Goal: Task Accomplishment & Management: Complete application form

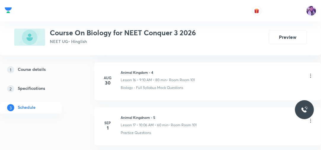
scroll to position [1557, 0]
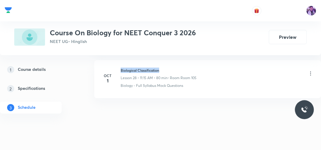
drag, startPoint x: 121, startPoint y: 66, endPoint x: 171, endPoint y: 59, distance: 50.8
click at [171, 60] on li "Oct 1 Biological Classification Lesson 28 • 11:15 AM • 80 min • Room Room 105 B…" at bounding box center [207, 79] width 227 height 38
copy h6 "Biological Classification"
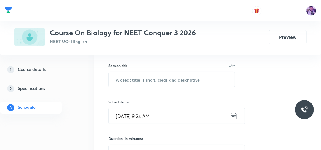
scroll to position [84, 0]
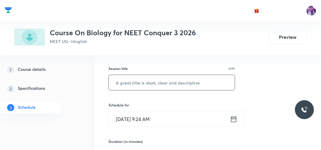
click at [170, 80] on input "text" at bounding box center [172, 82] width 126 height 15
paste input "Biological Classification"
type input "Biological Classification"
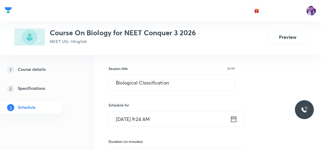
click at [150, 113] on input "Oct 7, 2025, 9:24 AM" at bounding box center [169, 118] width 121 height 15
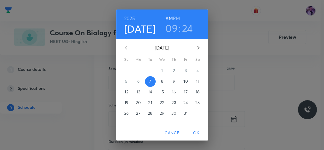
click at [170, 33] on h3 "09" at bounding box center [171, 28] width 12 height 12
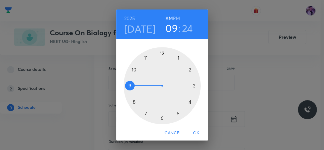
click at [134, 69] on div at bounding box center [162, 85] width 77 height 77
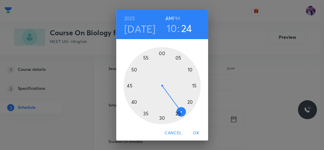
click at [129, 85] on div at bounding box center [162, 85] width 77 height 77
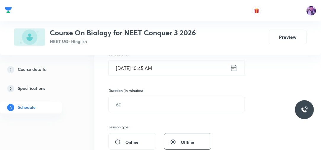
scroll to position [140, 0]
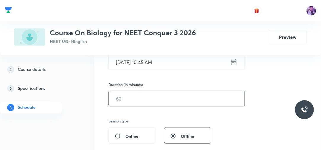
click at [136, 104] on input "text" at bounding box center [177, 98] width 136 height 15
type input "80"
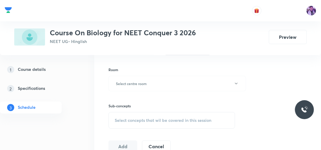
scroll to position [235, 0]
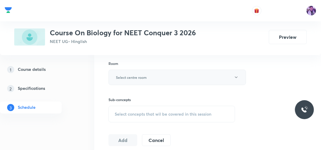
click at [139, 76] on h6 "Select centre room" at bounding box center [131, 77] width 31 height 5
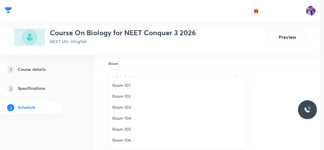
click at [119, 126] on li "Room 105" at bounding box center [177, 129] width 137 height 11
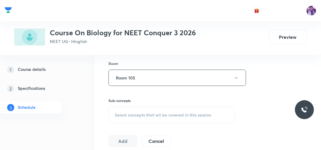
click at [135, 119] on div "Select concepts that wil be covered in this session" at bounding box center [171, 115] width 127 height 17
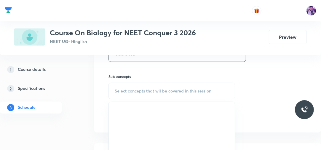
scroll to position [262, 0]
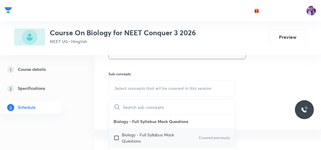
click at [136, 137] on p "Biology - Full Syllabus Mock Questions" at bounding box center [152, 138] width 60 height 12
checkbox input "true"
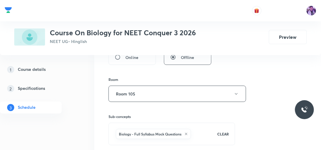
scroll to position [222, 0]
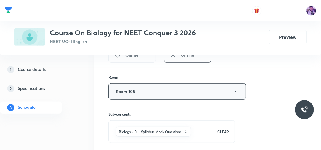
click at [212, 92] on button "Room 105" at bounding box center [176, 91] width 137 height 16
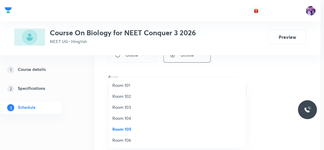
click at [154, 88] on span "Room 101" at bounding box center [177, 85] width 130 height 6
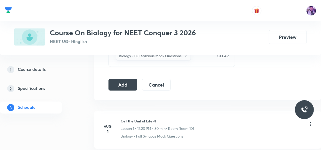
scroll to position [300, 0]
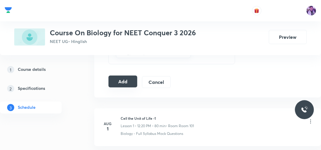
click at [121, 81] on button "Add" at bounding box center [122, 82] width 29 height 12
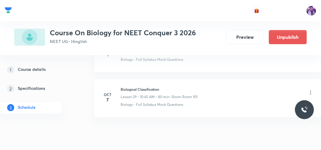
scroll to position [1340, 0]
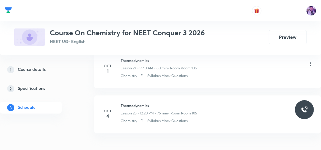
scroll to position [1557, 0]
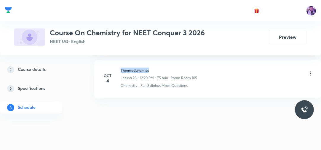
drag, startPoint x: 120, startPoint y: 65, endPoint x: 167, endPoint y: 62, distance: 47.2
click at [167, 62] on li "Oct 4 Thermodynamics Lesson 28 • 12:20 PM • 75 min • Room Room 105 Chemistry - …" at bounding box center [207, 79] width 227 height 38
copy h6 "Thermodynamics"
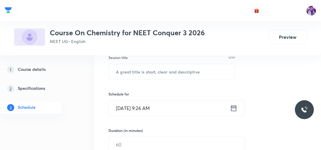
scroll to position [97, 0]
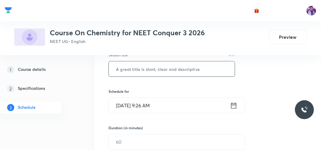
click at [170, 68] on input "text" at bounding box center [172, 68] width 126 height 15
type input "Periodic Properties"
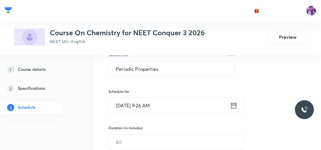
click at [143, 103] on input "Oct 7, 2025, 9:26 AM" at bounding box center [169, 105] width 121 height 15
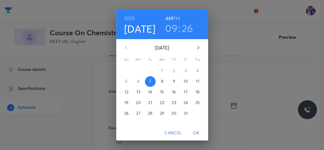
click at [174, 27] on h3 "09" at bounding box center [171, 28] width 12 height 12
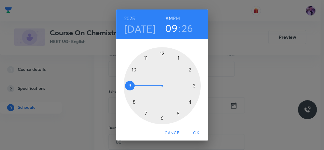
click at [175, 20] on h6 "PM" at bounding box center [176, 18] width 7 height 8
click at [160, 52] on div at bounding box center [162, 85] width 77 height 77
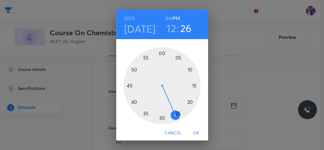
click at [187, 102] on div at bounding box center [162, 85] width 77 height 77
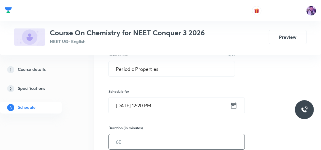
click at [132, 143] on input "text" at bounding box center [177, 141] width 136 height 15
click at [98, 132] on div "Session 29 Live class Session title 19/99 Periodic Properties ​ Schedule for Oc…" at bounding box center [207, 150] width 227 height 287
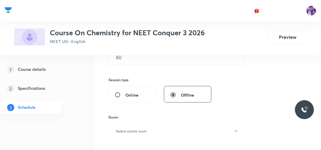
scroll to position [183, 0]
click at [133, 130] on h6 "Select centre room" at bounding box center [131, 129] width 31 height 5
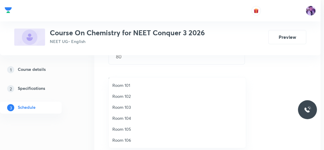
click at [128, 108] on span "Room 103" at bounding box center [177, 107] width 130 height 6
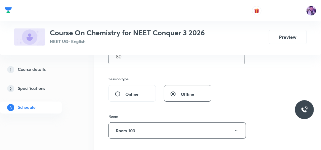
click at [134, 55] on input "80" at bounding box center [177, 56] width 136 height 15
type input "8"
type input "0"
type input "75"
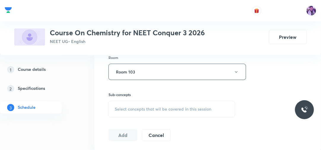
scroll to position [249, 0]
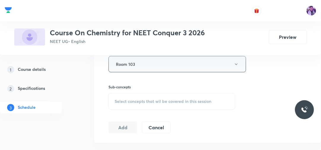
click at [135, 68] on button "Room 103" at bounding box center [176, 64] width 137 height 16
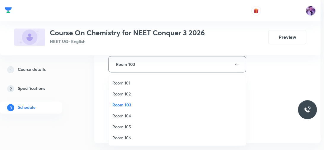
click at [119, 129] on span "Room 105" at bounding box center [177, 127] width 130 height 6
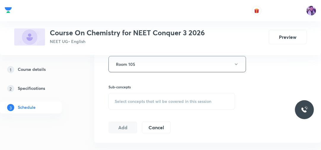
click at [145, 104] on div "Select concepts that wil be covered in this session" at bounding box center [171, 101] width 127 height 17
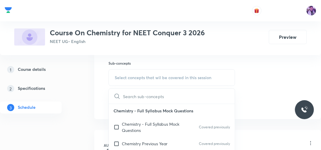
scroll to position [281, 0]
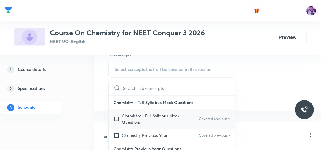
click at [132, 115] on p "Chemistry - Full Syllabus Mock Questions" at bounding box center [152, 119] width 60 height 12
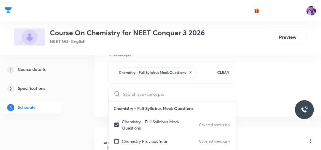
checkbox input "true"
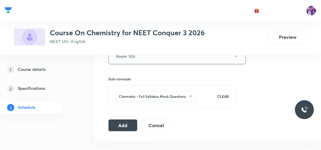
scroll to position [252, 0]
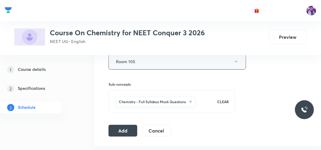
click at [178, 63] on button "Room 105" at bounding box center [176, 61] width 137 height 16
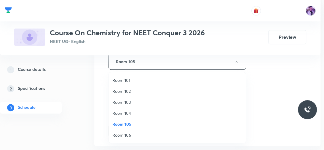
click at [145, 77] on span "Room 101" at bounding box center [177, 80] width 130 height 6
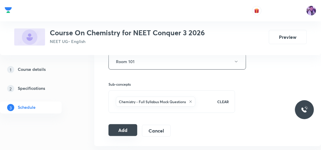
click at [130, 124] on button "Add" at bounding box center [122, 130] width 29 height 12
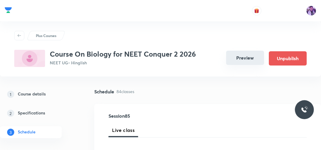
click at [228, 63] on button "Preview" at bounding box center [245, 58] width 38 height 14
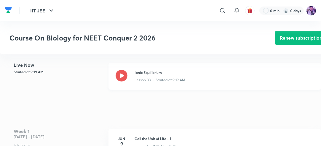
scroll to position [139, 0]
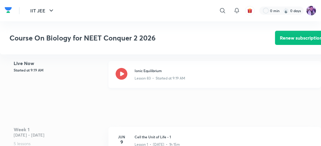
click at [119, 78] on icon at bounding box center [122, 74] width 12 height 12
